Goal: Navigation & Orientation: Find specific page/section

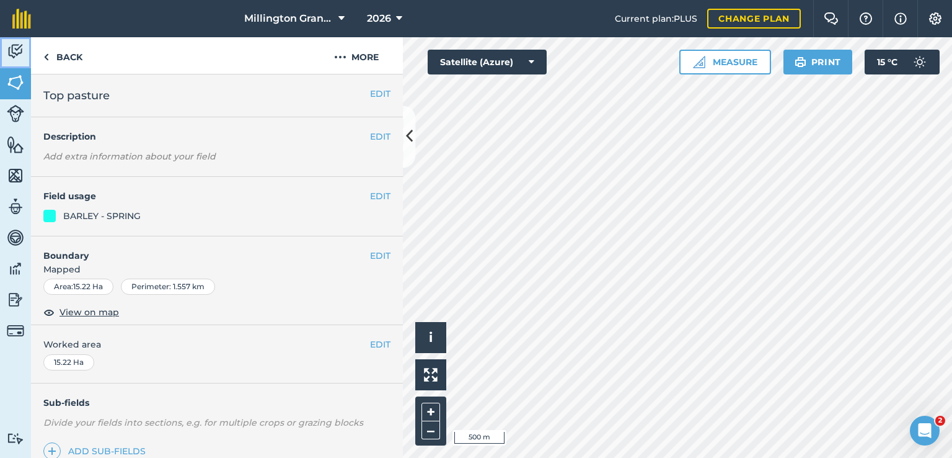
click at [11, 46] on img at bounding box center [15, 51] width 17 height 19
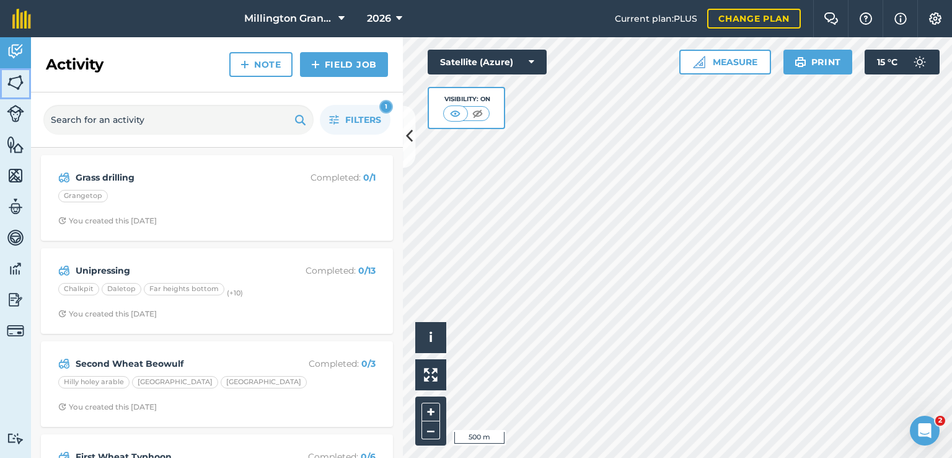
click at [19, 83] on img at bounding box center [15, 82] width 17 height 19
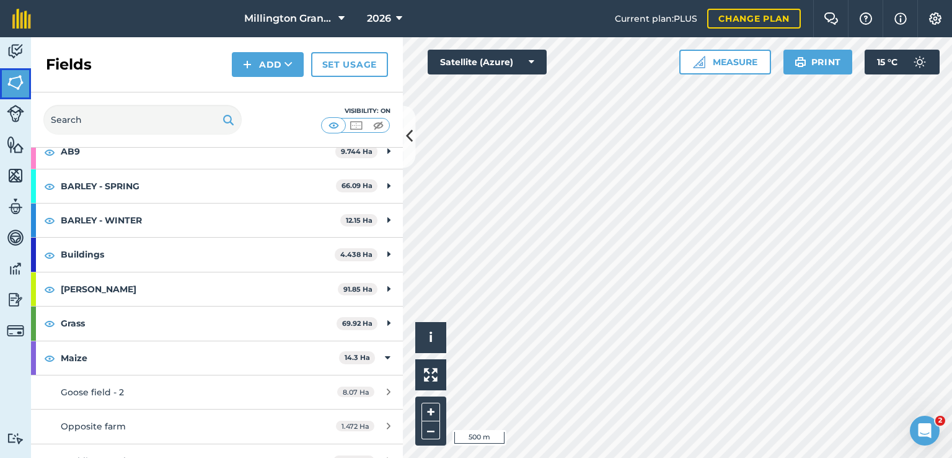
scroll to position [124, 0]
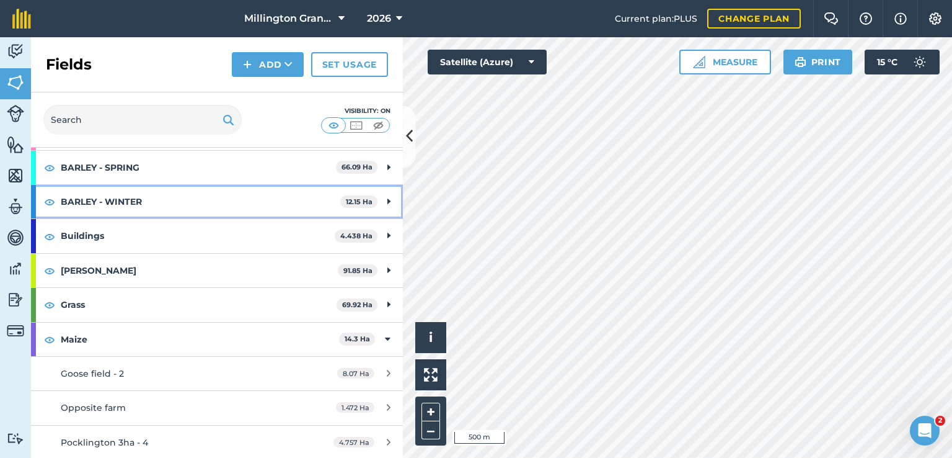
click at [259, 199] on strong "BARLEY - WINTER" at bounding box center [201, 201] width 280 height 33
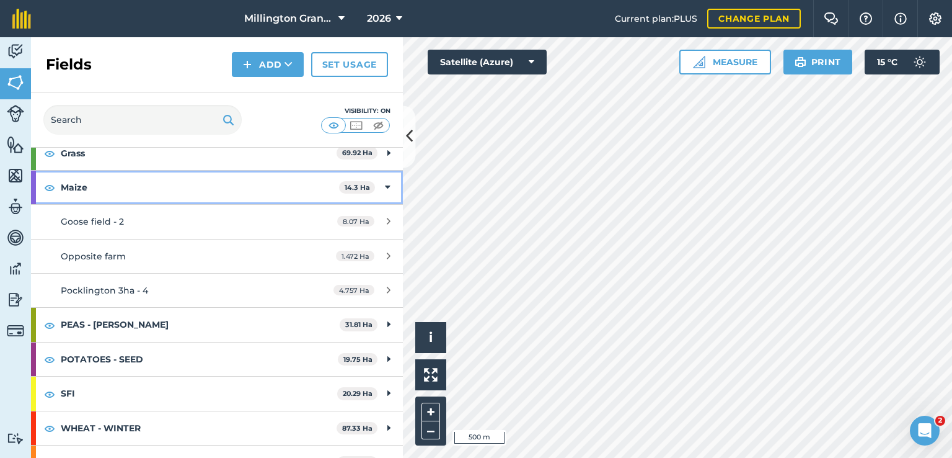
click at [223, 179] on strong "Maize" at bounding box center [200, 187] width 278 height 33
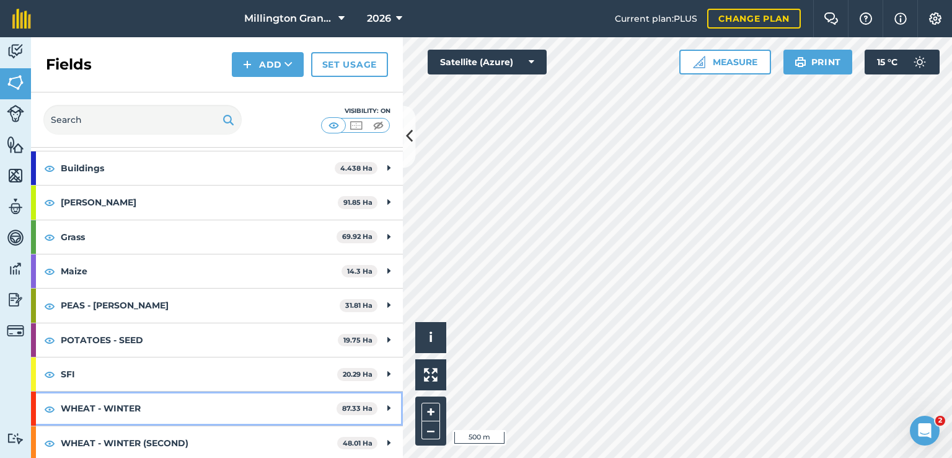
click at [125, 401] on strong "WHEAT - WINTER" at bounding box center [199, 407] width 276 height 33
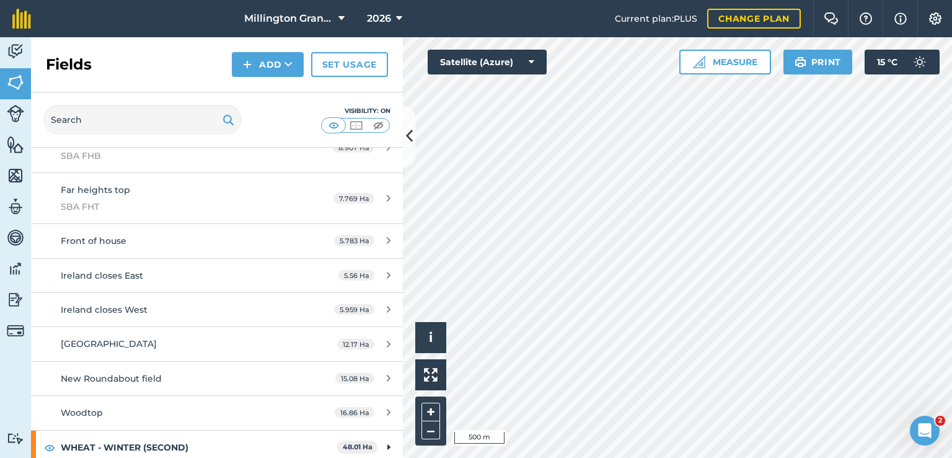
scroll to position [601, 0]
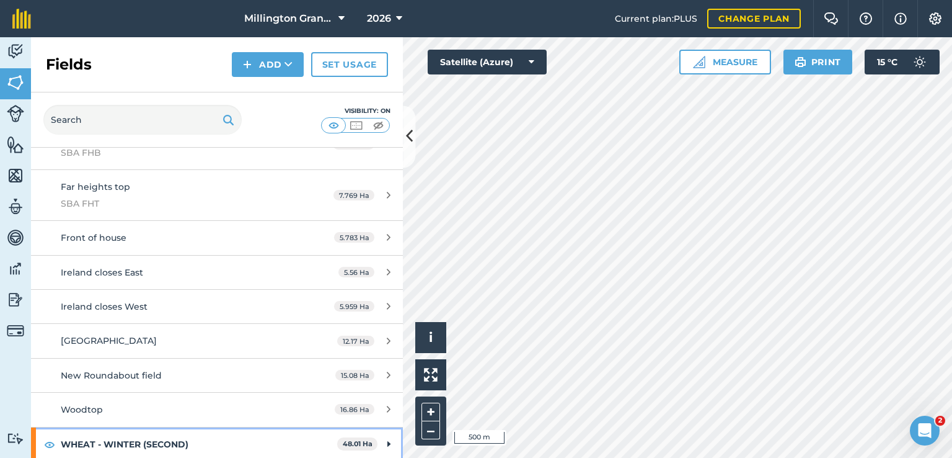
click at [149, 436] on strong "WHEAT - WINTER (SECOND)" at bounding box center [199, 443] width 277 height 33
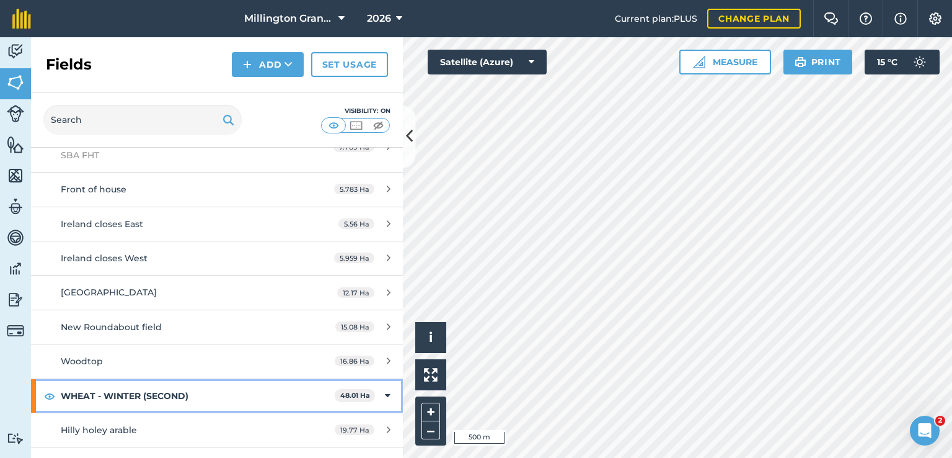
scroll to position [704, 0]
